Goal: Navigation & Orientation: Find specific page/section

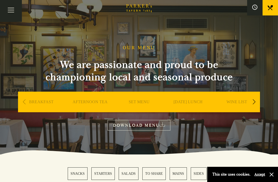
click at [142, 104] on link "SET MENU" at bounding box center [139, 109] width 21 height 21
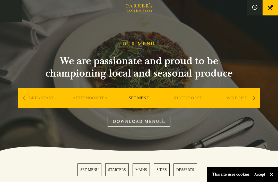
scroll to position [12, 0]
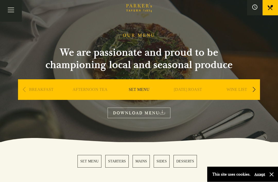
click at [140, 162] on link "MAINS" at bounding box center [140, 161] width 17 height 13
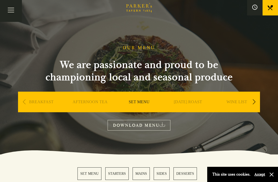
click at [191, 102] on link "SUNDAY ROAST" at bounding box center [188, 109] width 28 height 21
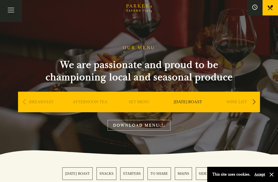
click at [94, 105] on link "AFTERNOON TEA" at bounding box center [89, 109] width 35 height 21
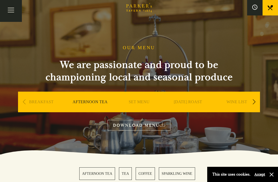
click at [14, 11] on button "Toggle navigation" at bounding box center [11, 11] width 22 height 22
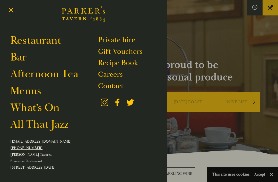
scroll to position [10, 0]
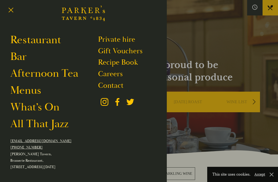
click at [51, 110] on link "What’s On" at bounding box center [34, 107] width 49 height 14
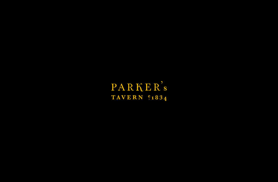
click at [52, 112] on link "What’s On" at bounding box center [34, 107] width 49 height 14
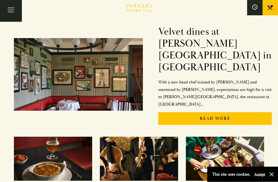
scroll to position [101, 0]
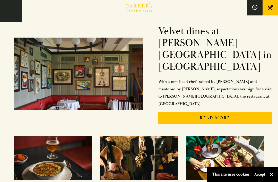
click at [231, 112] on p "Read More" at bounding box center [214, 118] width 113 height 13
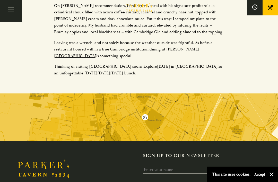
scroll to position [764, 0]
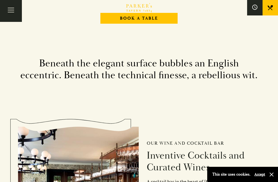
scroll to position [608, 0]
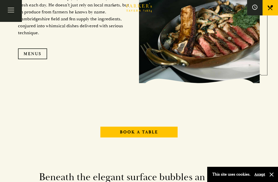
click at [163, 137] on link "Book A Table" at bounding box center [138, 131] width 77 height 11
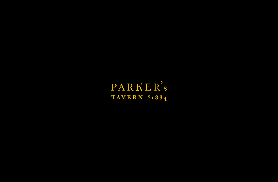
scroll to position [503, 0]
